Goal: Information Seeking & Learning: Learn about a topic

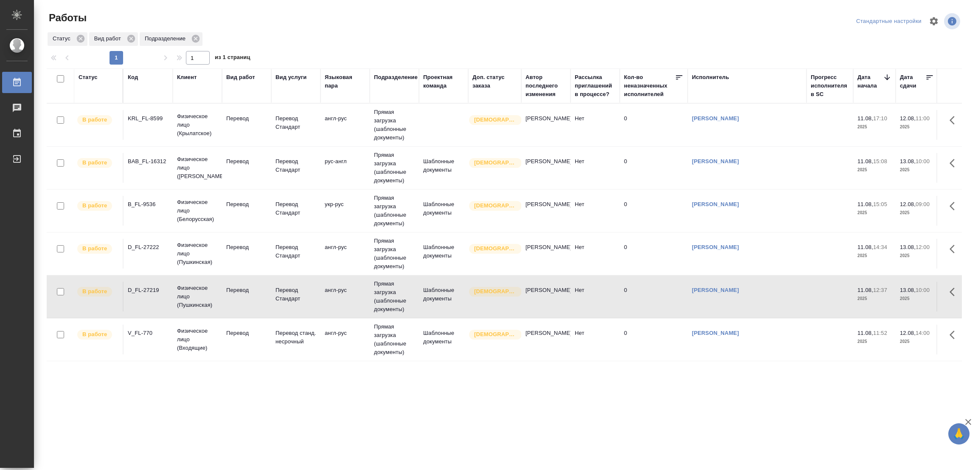
drag, startPoint x: 253, startPoint y: 143, endPoint x: 517, endPoint y: 125, distance: 263.9
click at [253, 143] on tr "В работе KRL_FL-8599 Физическое лицо (Крылатское) Перевод Перевод Стандарт англ…" at bounding box center [892, 125] width 1691 height 43
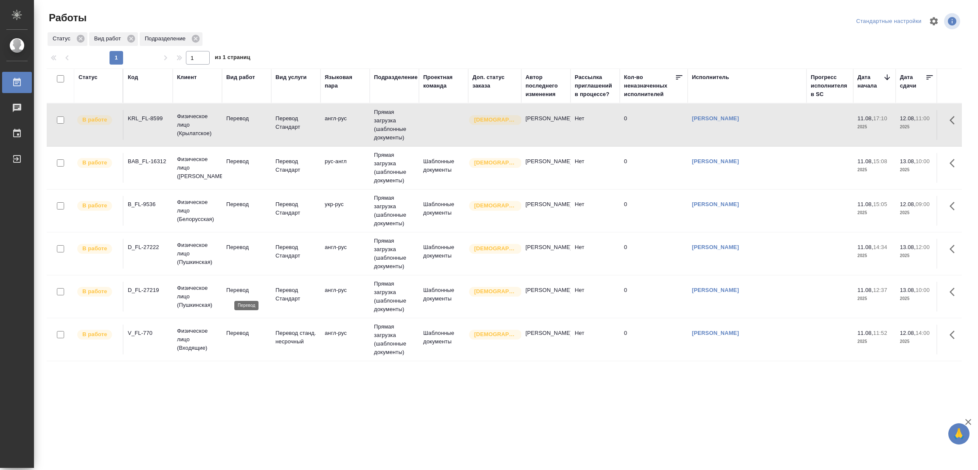
click at [239, 287] on p "Перевод" at bounding box center [246, 290] width 41 height 8
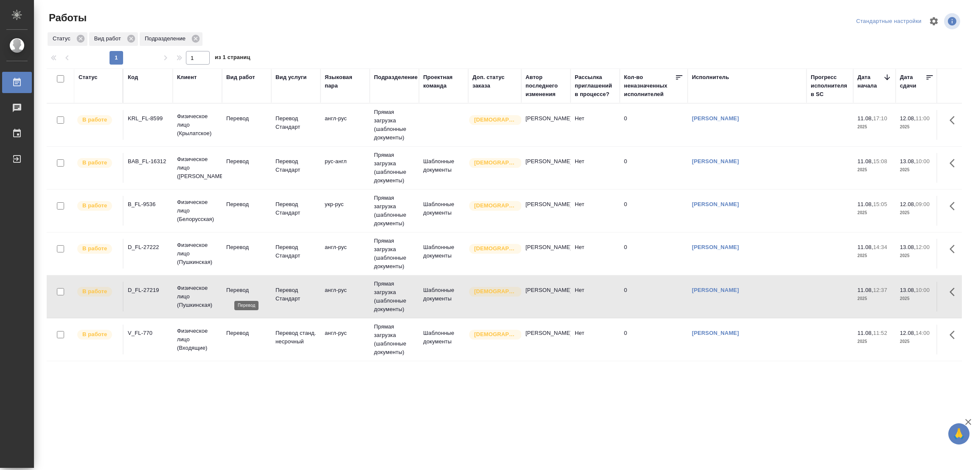
click at [239, 287] on p "Перевод" at bounding box center [246, 290] width 41 height 8
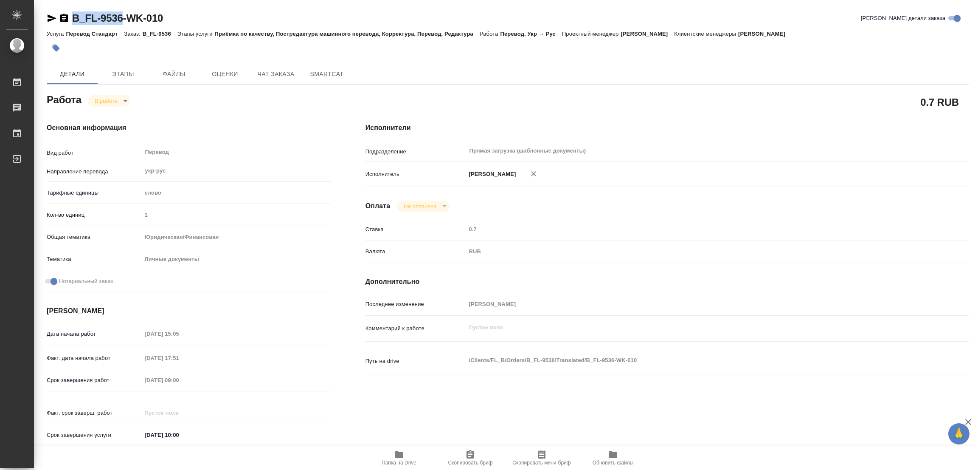
drag, startPoint x: 71, startPoint y: 10, endPoint x: 122, endPoint y: 18, distance: 51.6
click at [122, 18] on div "B_FL-9536-WK-010 Кратко детали заказа Услуга Перевод Стандарт Заказ: B_FL-9536 …" at bounding box center [507, 361] width 931 height 723
copy link "B_FL-9536"
click at [463, 462] on span "Скопировать бриф" at bounding box center [470, 462] width 45 height 6
copy link "B_FL-9536"
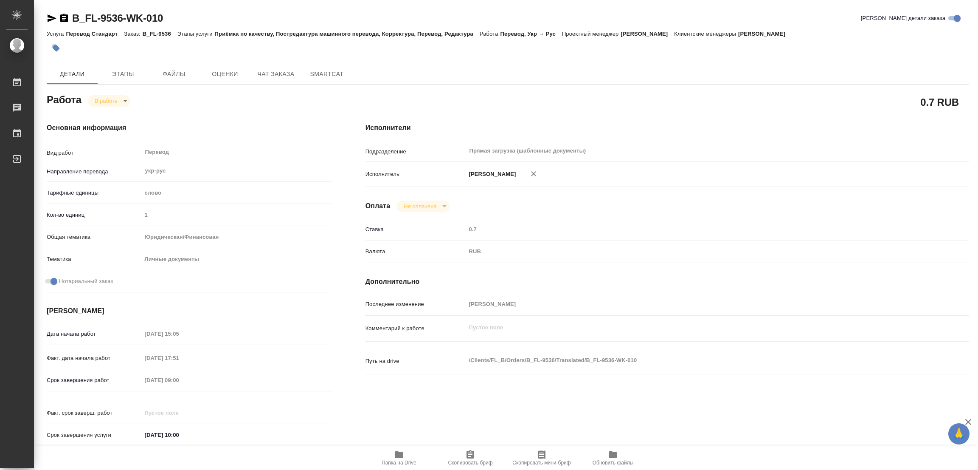
click at [97, 387] on div "Срок завершения работ 12.08.2025 09:00" at bounding box center [189, 379] width 285 height 15
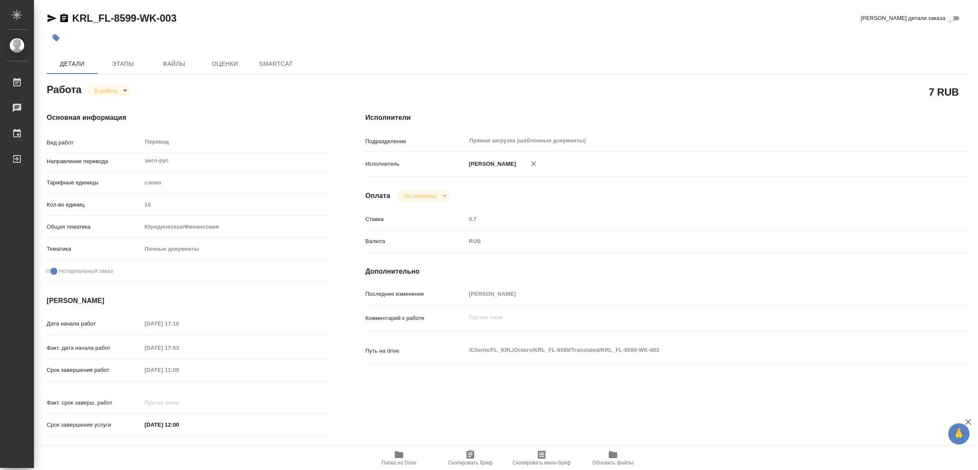
type textarea "x"
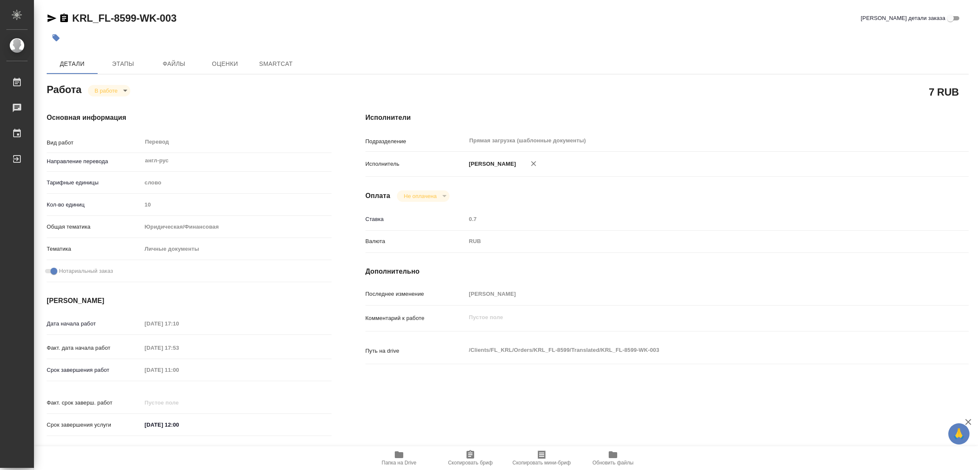
type textarea "x"
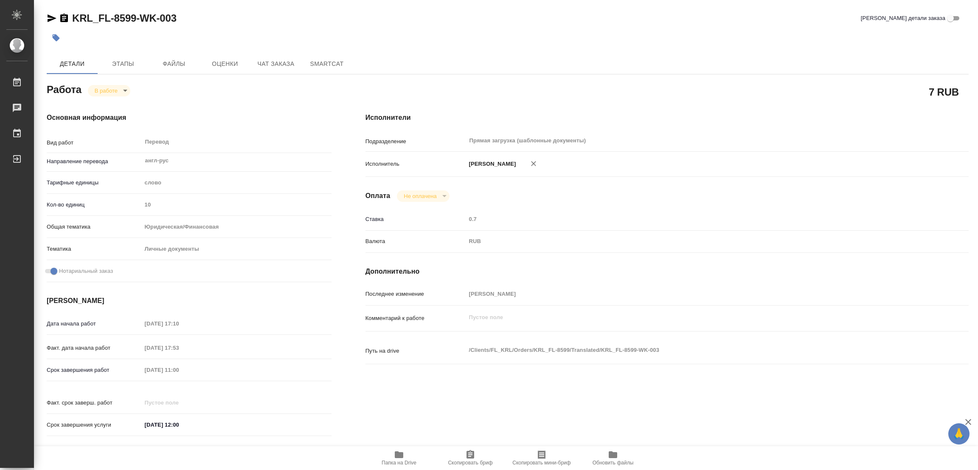
type textarea "x"
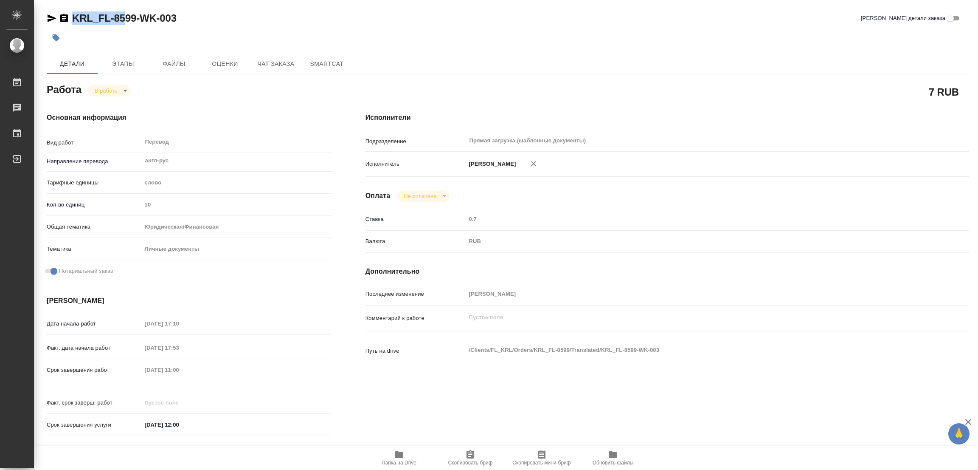
type textarea "x"
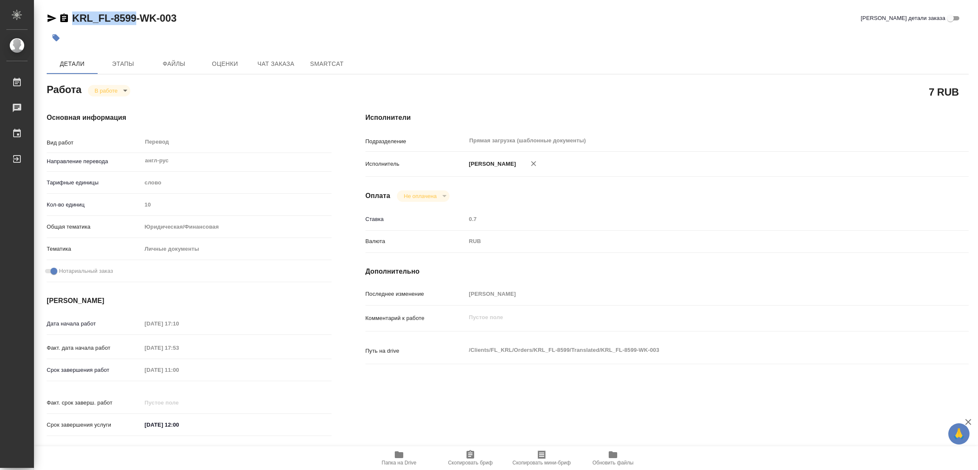
drag, startPoint x: 72, startPoint y: 8, endPoint x: 137, endPoint y: 20, distance: 66.2
click at [137, 20] on div "KRL_FL-8599-WK-003 Кратко детали заказа Детали Этапы Файлы Оценки Чат заказа Sm…" at bounding box center [507, 356] width 931 height 712
copy link "KRL_FL-8599"
click at [477, 459] on span "Скопировать бриф" at bounding box center [470, 462] width 45 height 6
copy link "KRL_FL-8599"
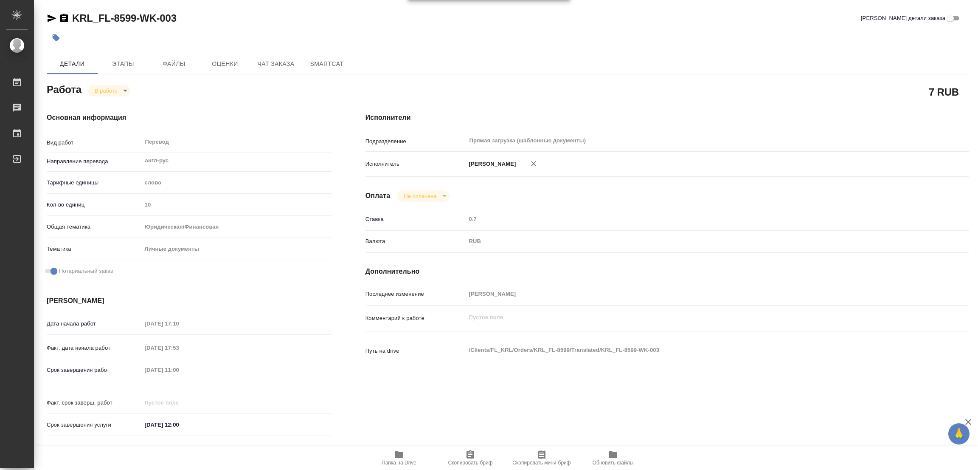
click at [544, 88] on div "7 RUB" at bounding box center [667, 91] width 603 height 21
drag, startPoint x: 0, startPoint y: 0, endPoint x: 117, endPoint y: 18, distance: 118.1
click at [117, 18] on div "V_FL-770-WK-001" at bounding box center [102, 18] width 110 height 14
copy link "V_FL-770"
click at [453, 463] on span "Скопировать бриф" at bounding box center [470, 462] width 45 height 6
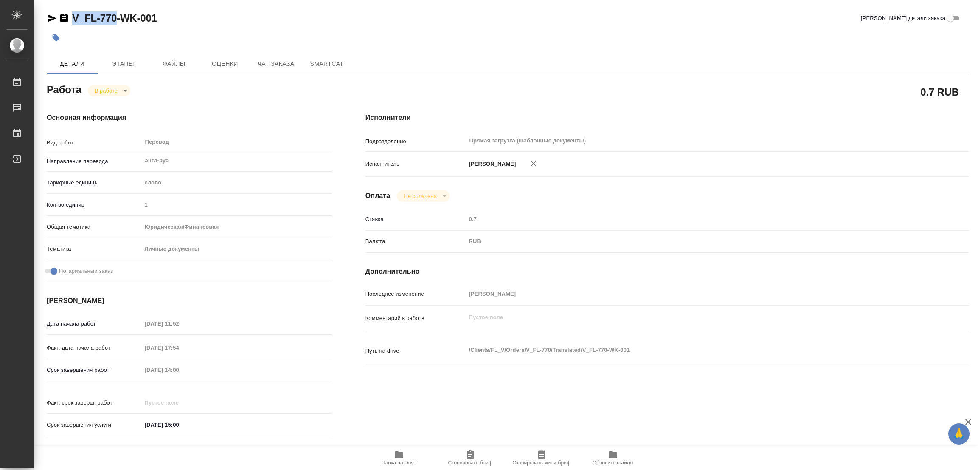
copy link "V_FL-770"
click at [666, 39] on div at bounding box center [508, 37] width 922 height 19
drag, startPoint x: 622, startPoint y: 69, endPoint x: 146, endPoint y: 188, distance: 490.2
click at [619, 68] on div "Детали Этапы Файлы Оценки Чат заказа SmartCat" at bounding box center [508, 63] width 922 height 20
drag, startPoint x: 213, startPoint y: 113, endPoint x: 213, endPoint y: 124, distance: 10.2
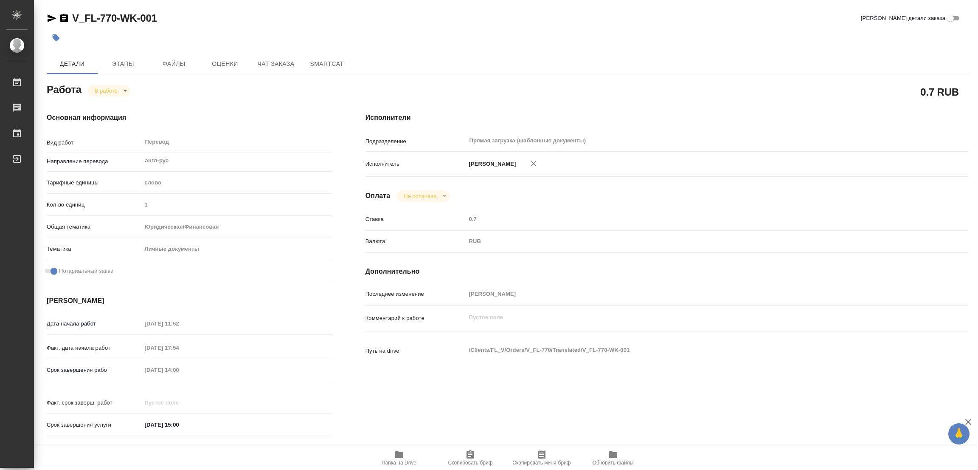
click at [213, 113] on h4 "Основная информация" at bounding box center [189, 118] width 285 height 10
click at [83, 364] on div "Срок завершения работ 12.08.2025 14:00" at bounding box center [189, 369] width 285 height 15
click at [188, 110] on div "Основная информация Вид работ Перевод x ​ Направление перевода англ-рус ​ Тариф…" at bounding box center [189, 277] width 319 height 363
drag, startPoint x: 68, startPoint y: 10, endPoint x: 141, endPoint y: 21, distance: 74.2
click at [141, 21] on div "BAB_FL-16312-WK-014 Кратко детали заказа Детали Этапы Файлы Оценки Чат заказа S…" at bounding box center [507, 356] width 931 height 712
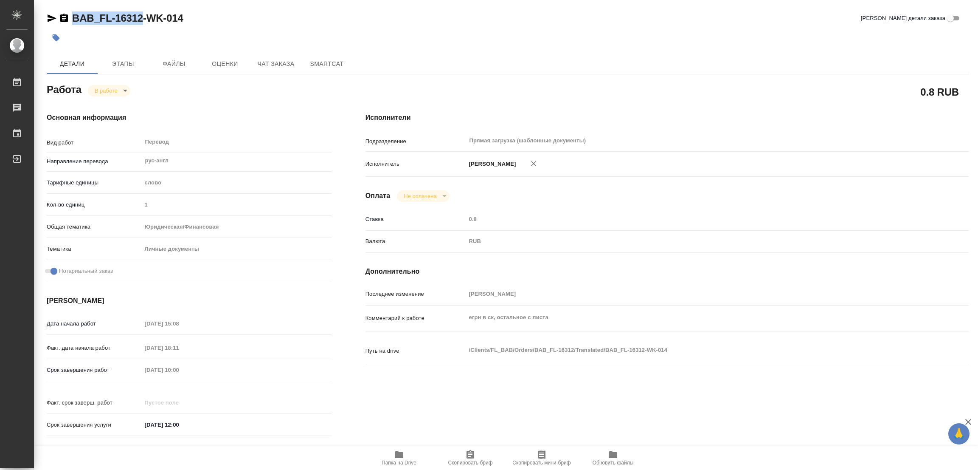
copy link "BAB_FL-16312"
click at [467, 456] on icon "button" at bounding box center [471, 454] width 8 height 8
copy link "BAB_FL-16312"
click at [128, 375] on div "Срок завершения работ 13.08.2025 10:00" at bounding box center [189, 369] width 285 height 15
click at [268, 102] on div "Основная информация Вид работ Перевод x ​ Направление перевода рус-англ ​ Тариф…" at bounding box center [189, 277] width 319 height 363
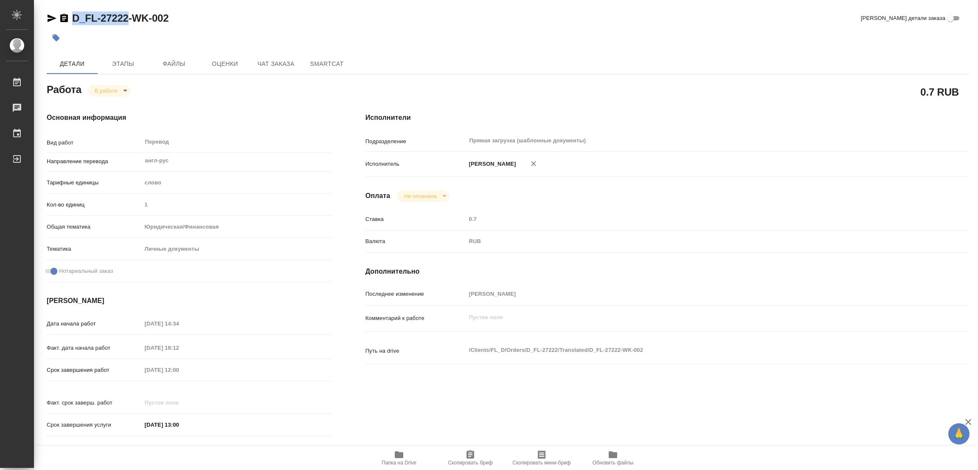
drag, startPoint x: 70, startPoint y: 6, endPoint x: 127, endPoint y: 17, distance: 58.5
click at [127, 17] on div "D_FL-27222-WK-002 Кратко детали заказа Детали Этапы Файлы Оценки Чат заказа Sma…" at bounding box center [507, 356] width 931 height 712
copy link "D_FL-27222"
click at [478, 458] on span "Скопировать бриф" at bounding box center [470, 457] width 61 height 16
copy link "D_FL-27222"
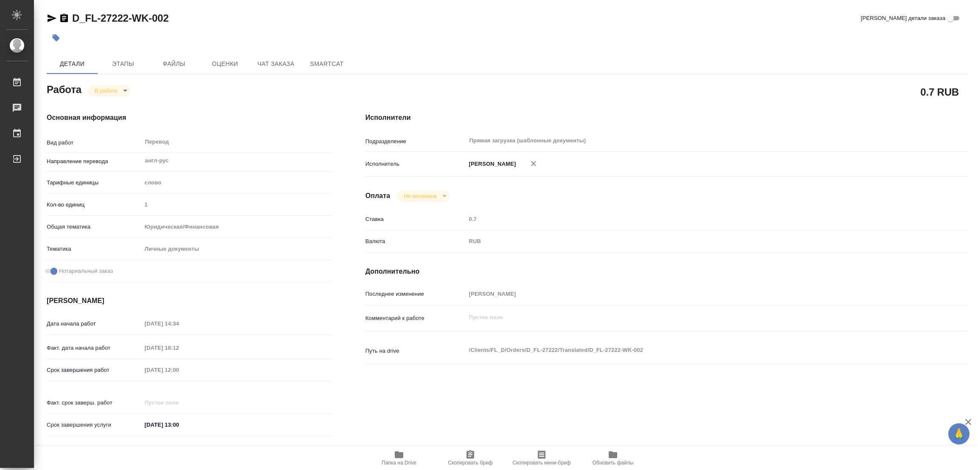
click at [118, 378] on div "Срок завершения работ 13.08.2025 12:00" at bounding box center [189, 378] width 285 height 33
type textarea "x"
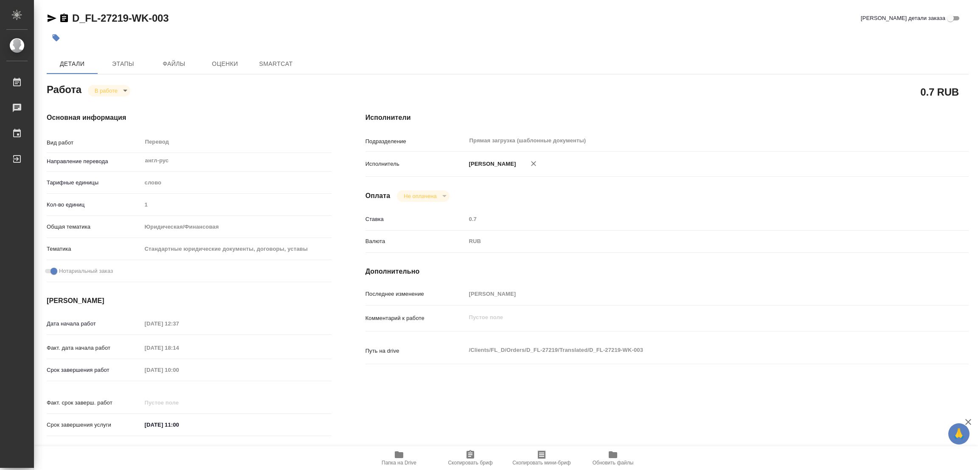
type textarea "x"
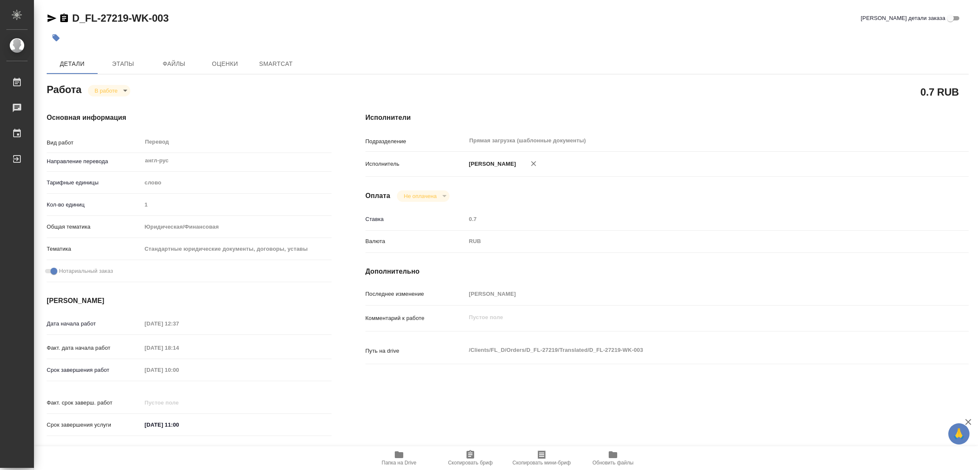
type textarea "x"
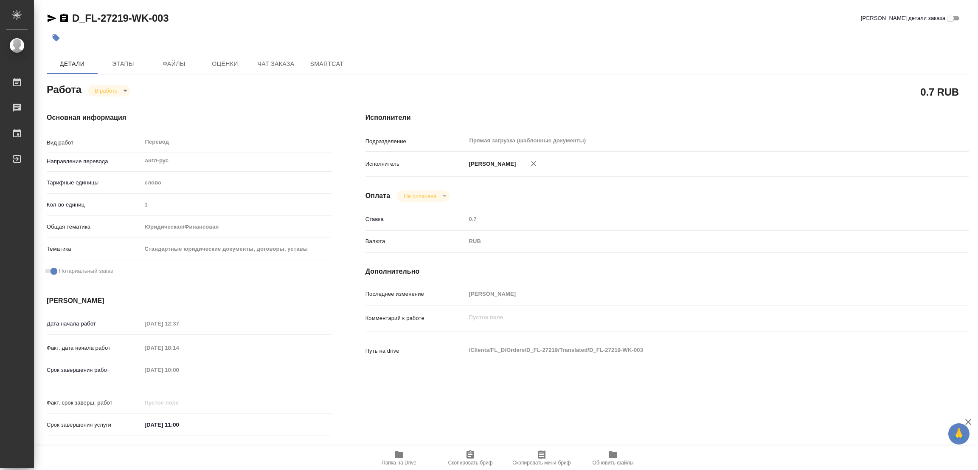
type textarea "x"
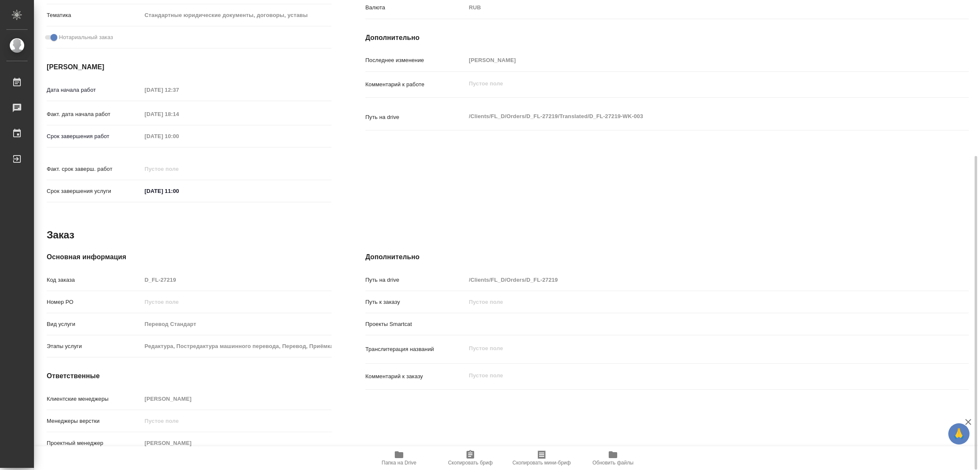
type textarea "x"
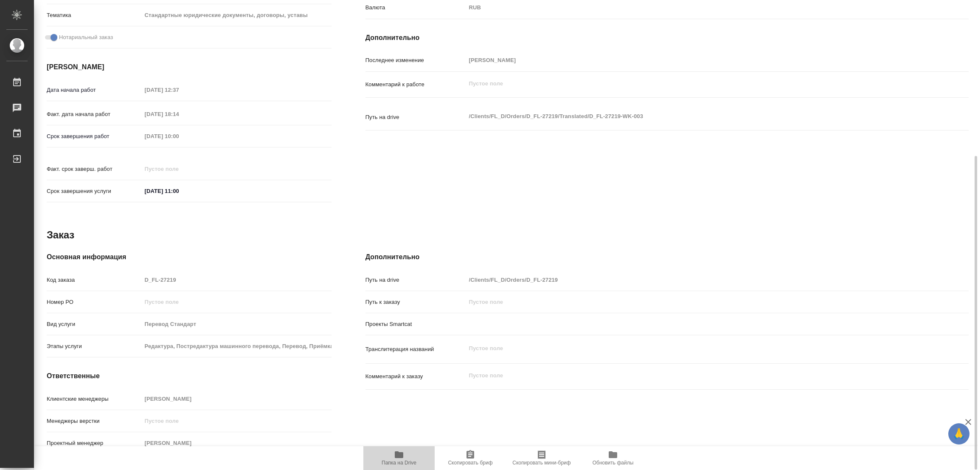
click at [401, 452] on icon "button" at bounding box center [399, 454] width 10 height 10
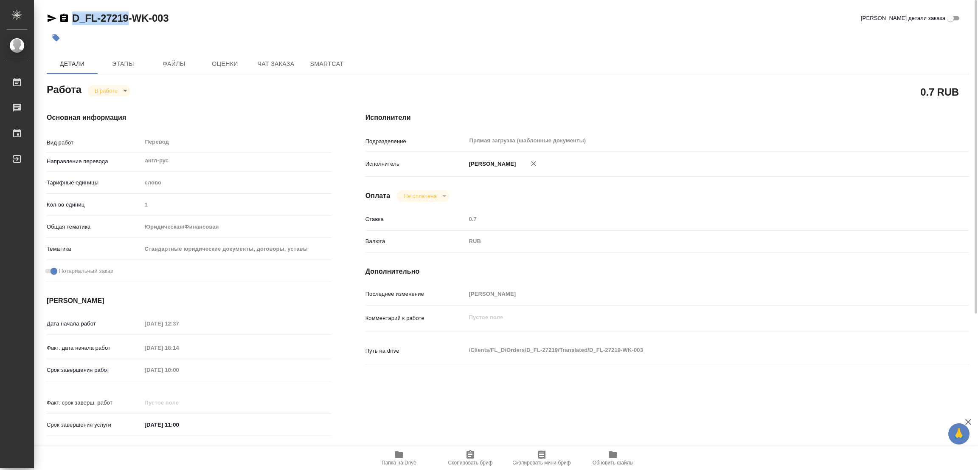
drag, startPoint x: 72, startPoint y: 10, endPoint x: 127, endPoint y: 18, distance: 55.8
click at [127, 18] on div "D_FL-27219-WK-003 Кратко детали заказа Детали Этапы Файлы Оценки Чат заказа Sma…" at bounding box center [507, 356] width 931 height 712
copy link "D_FL-27219"
click at [458, 456] on span "Скопировать бриф" at bounding box center [470, 457] width 61 height 16
copy link "D_FL-27219"
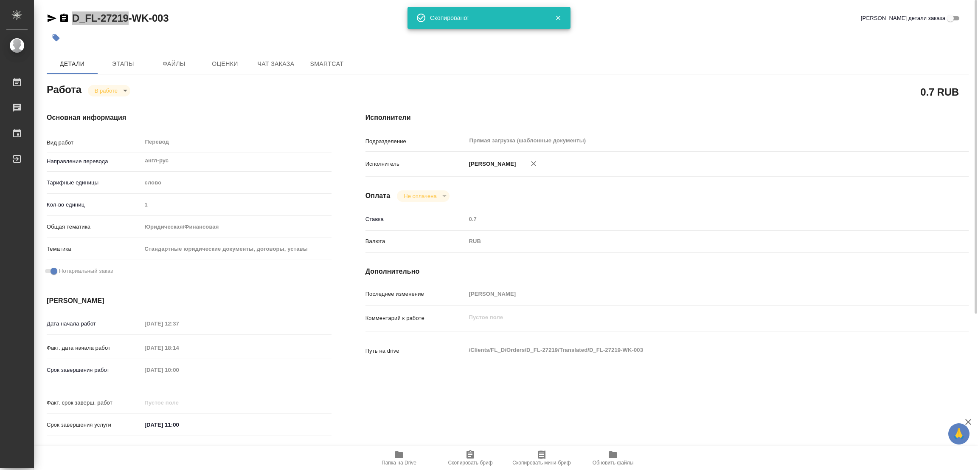
type textarea "x"
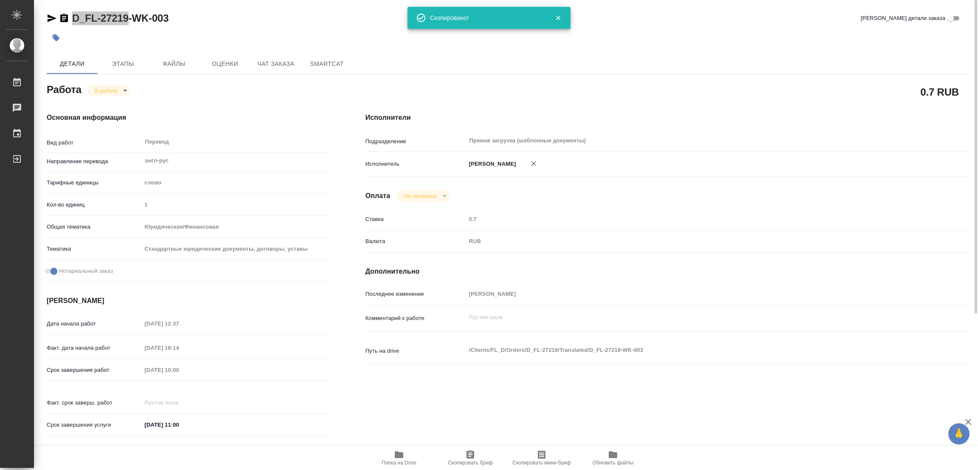
type textarea "x"
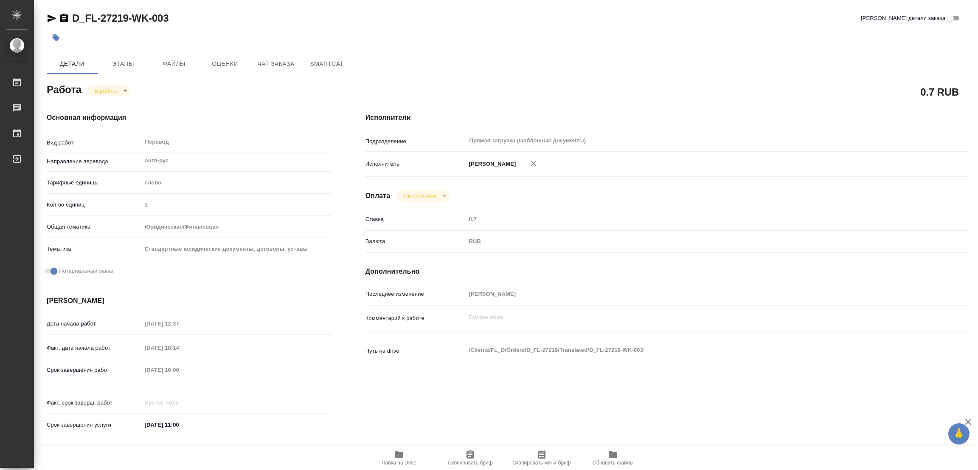
click at [117, 360] on div "Дата начала работ [DATE] 12:37 Факт. дата начала работ [DATE] 18:14 Срок заверш…" at bounding box center [189, 378] width 285 height 125
click at [299, 46] on div at bounding box center [354, 37] width 615 height 19
